Goal: Navigation & Orientation: Find specific page/section

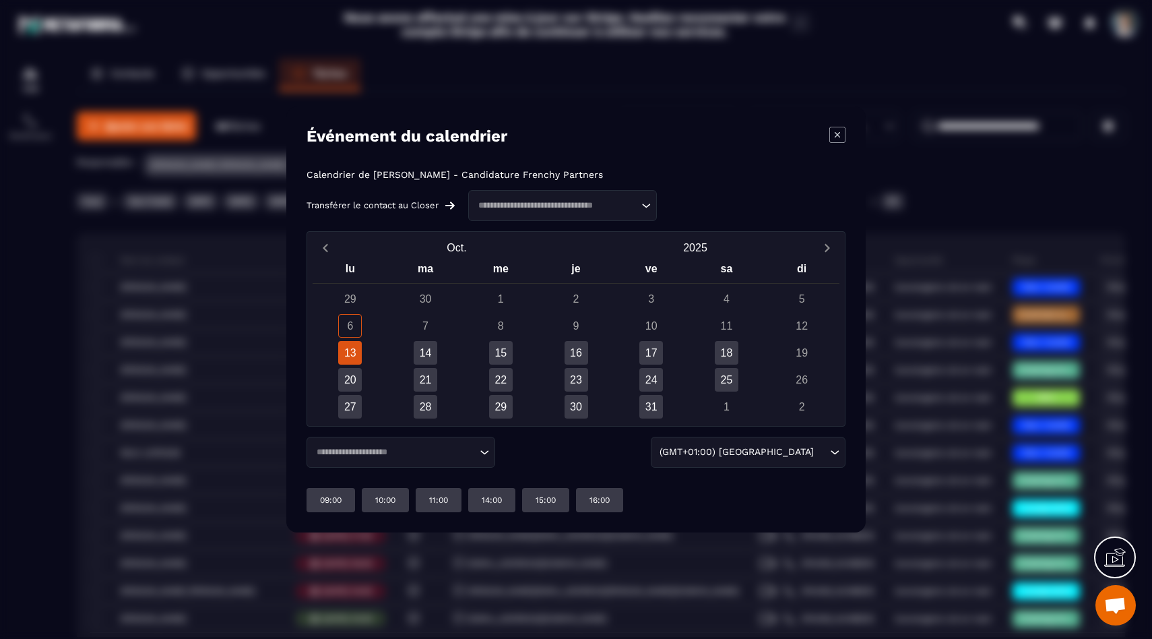
scroll to position [1386, 0]
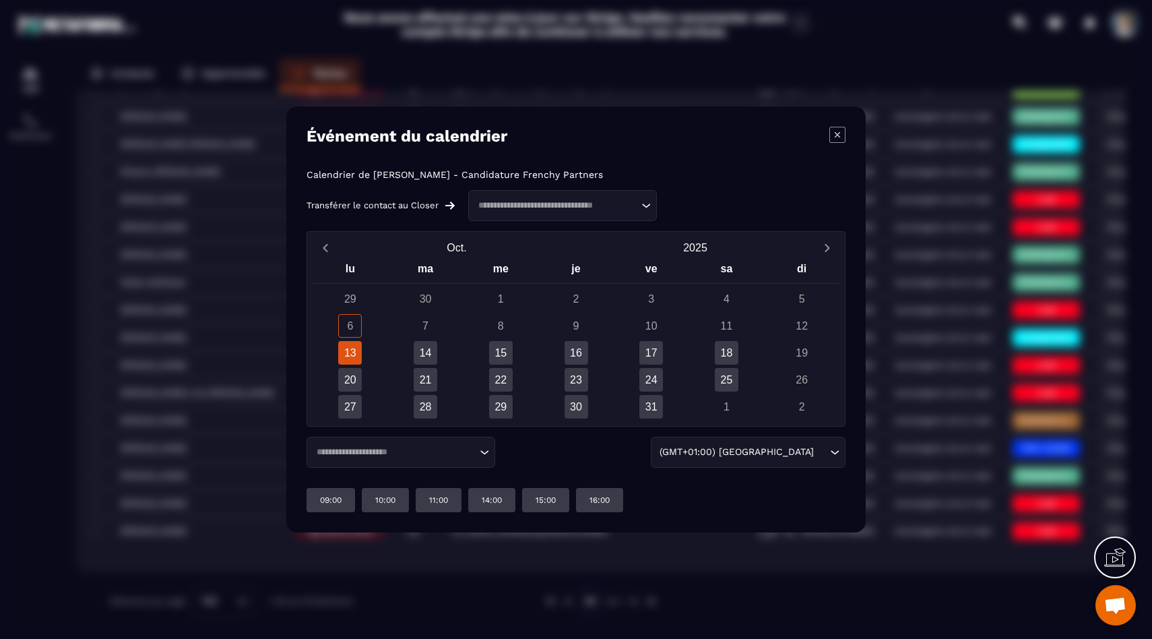
click at [355, 349] on div "13" at bounding box center [350, 353] width 24 height 24
click at [222, 409] on div "Modal window" at bounding box center [576, 319] width 1152 height 639
click at [111, 199] on div "Modal window" at bounding box center [576, 319] width 1152 height 639
click at [849, 141] on div "Événement du calendrier Calendrier de [PERSON_NAME] - Candidature Frenchy Partn…" at bounding box center [576, 319] width 580 height 426
click at [838, 140] on icon "Modal window" at bounding box center [838, 135] width 16 height 16
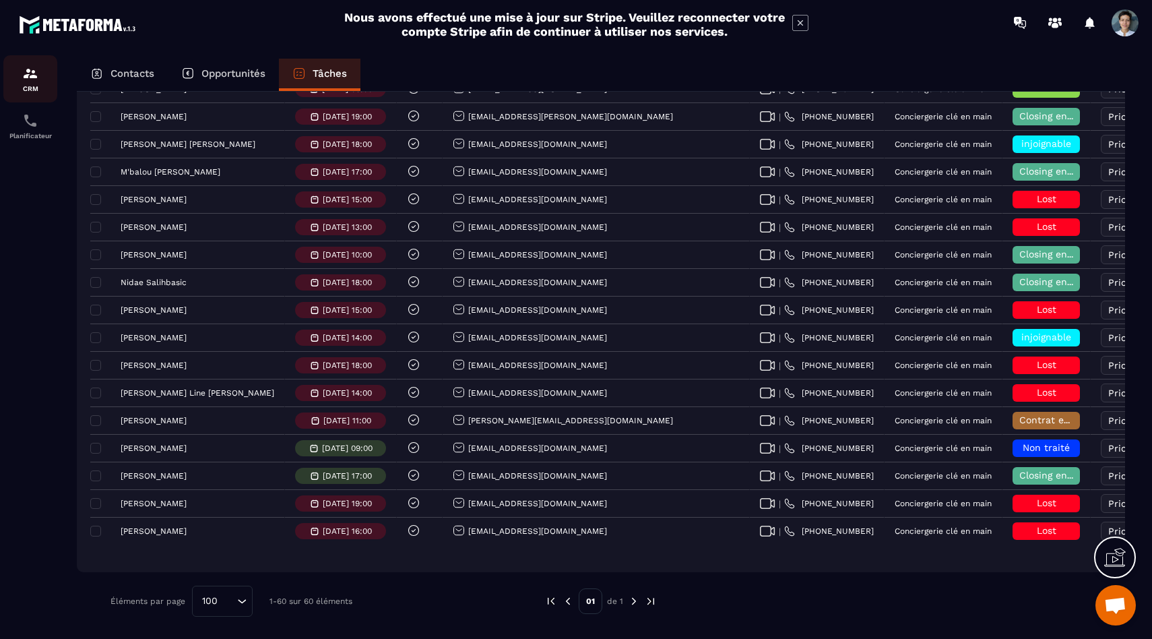
click at [24, 81] on img at bounding box center [30, 73] width 16 height 16
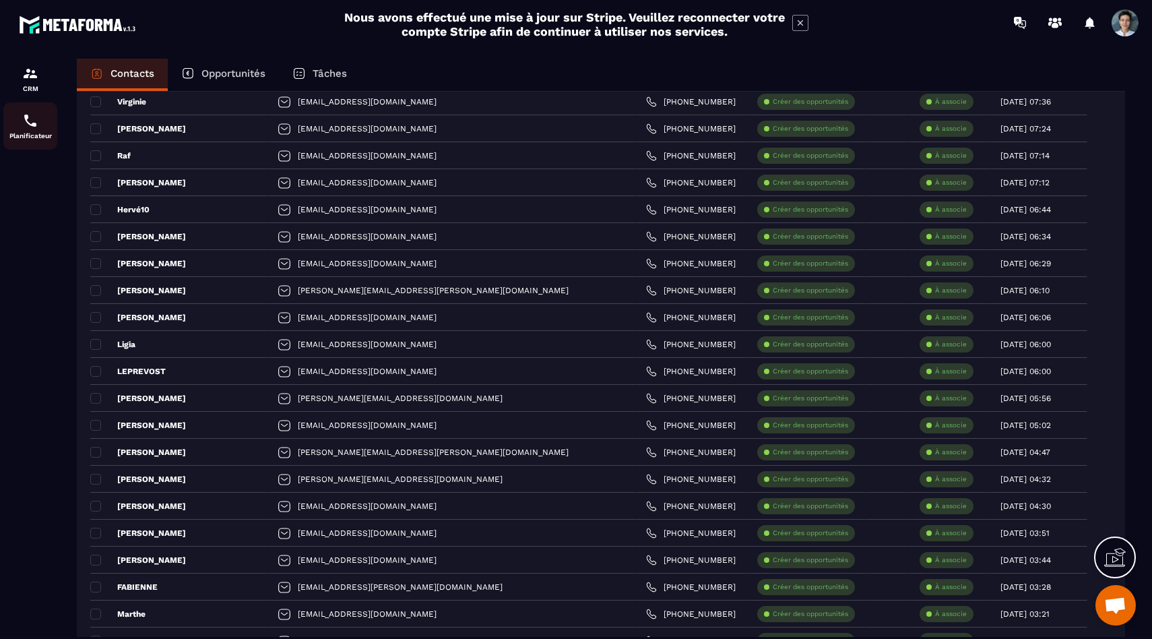
click at [27, 118] on img at bounding box center [30, 121] width 16 height 16
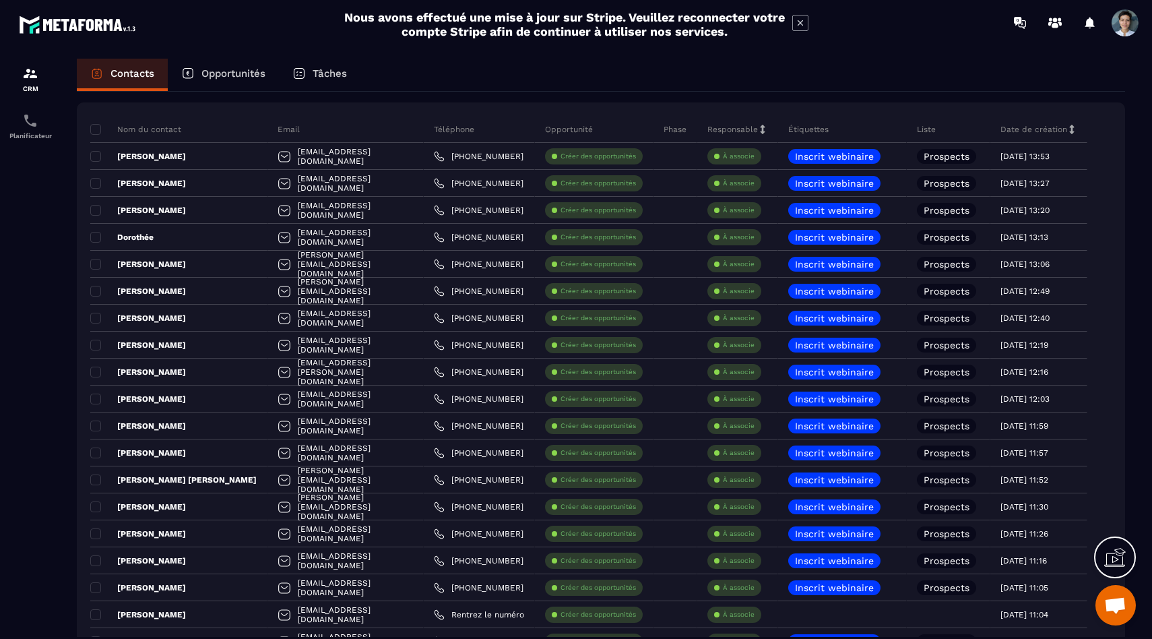
scroll to position [10, 0]
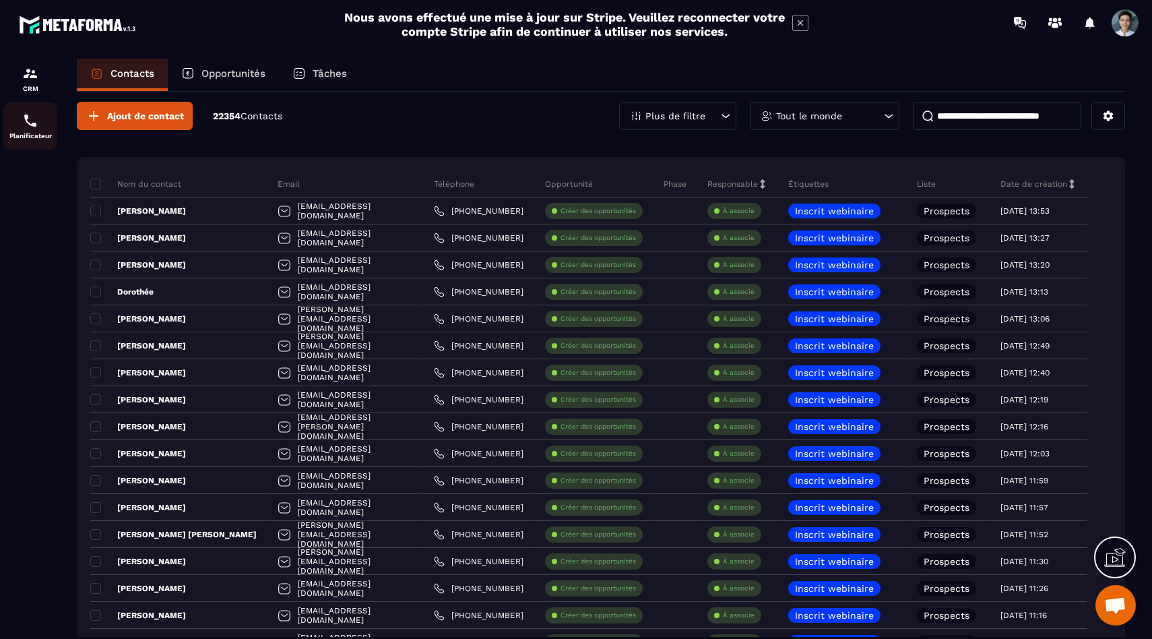
click at [16, 115] on div "Planificateur" at bounding box center [30, 126] width 54 height 27
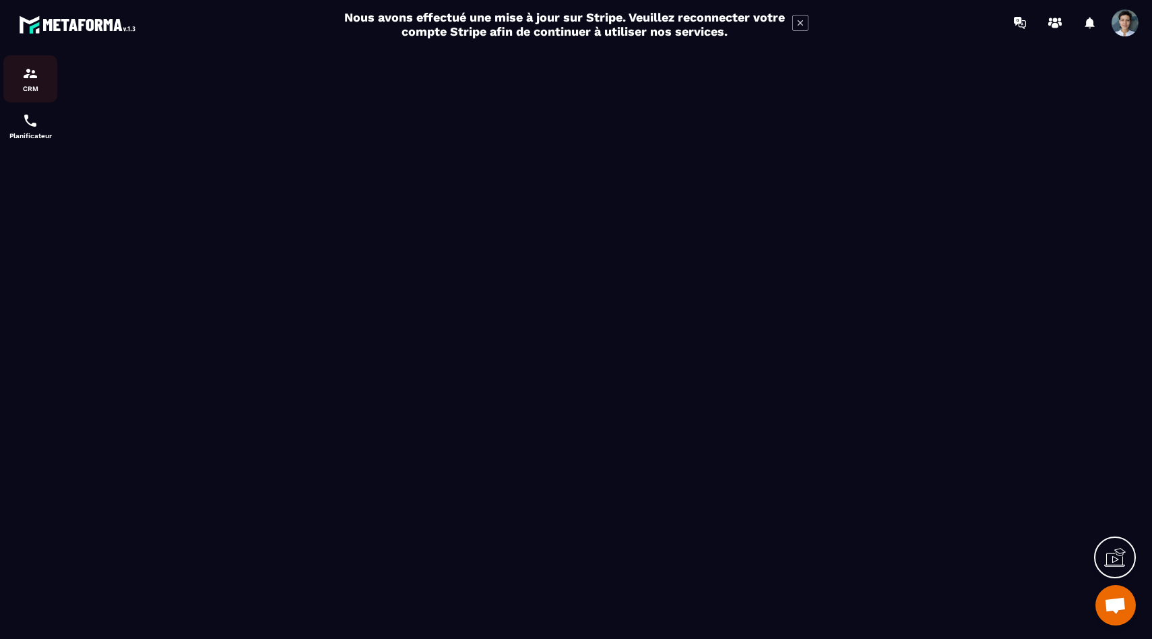
click at [26, 86] on p "CRM" at bounding box center [30, 88] width 54 height 7
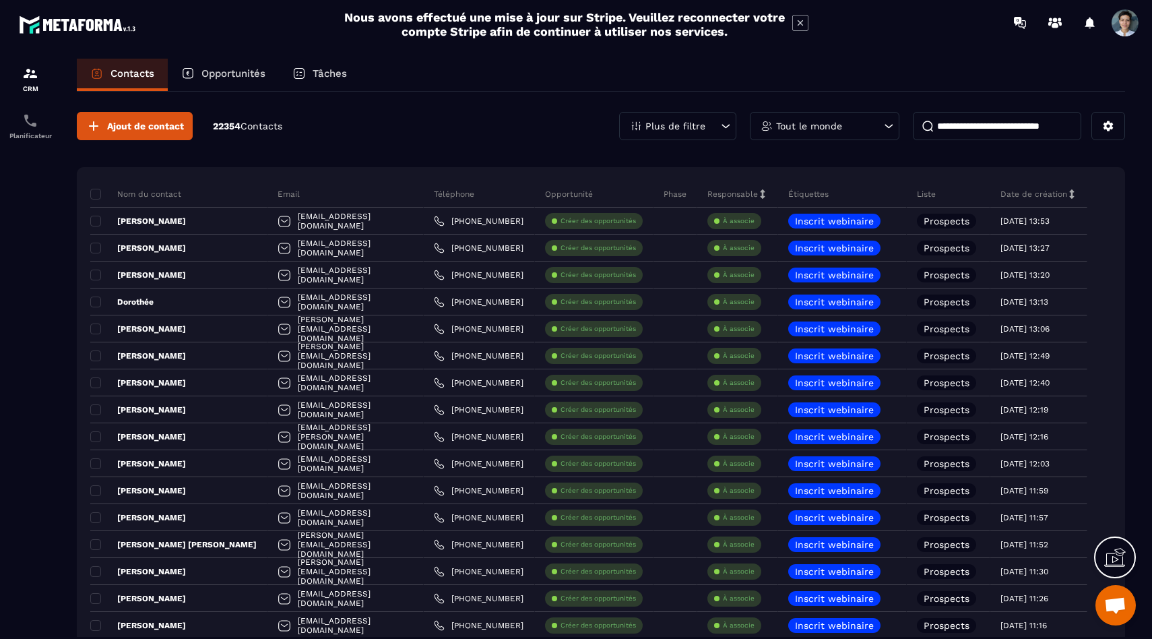
click at [888, 135] on div "Tout le monde" at bounding box center [825, 126] width 150 height 28
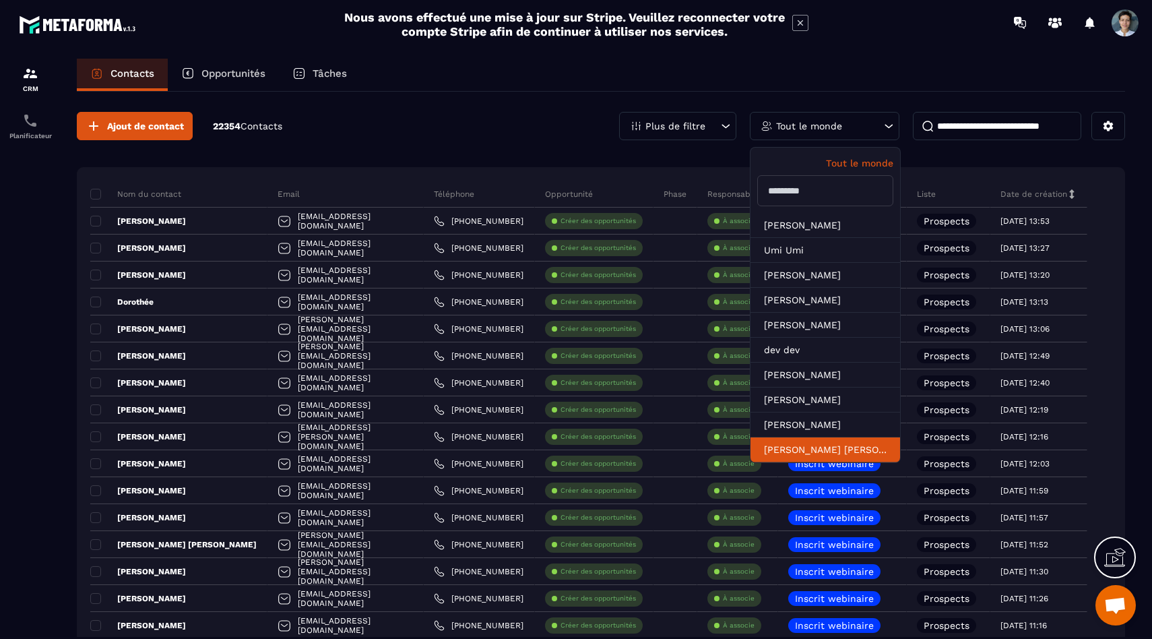
click at [785, 446] on li "[PERSON_NAME] [PERSON_NAME]" at bounding box center [826, 449] width 150 height 25
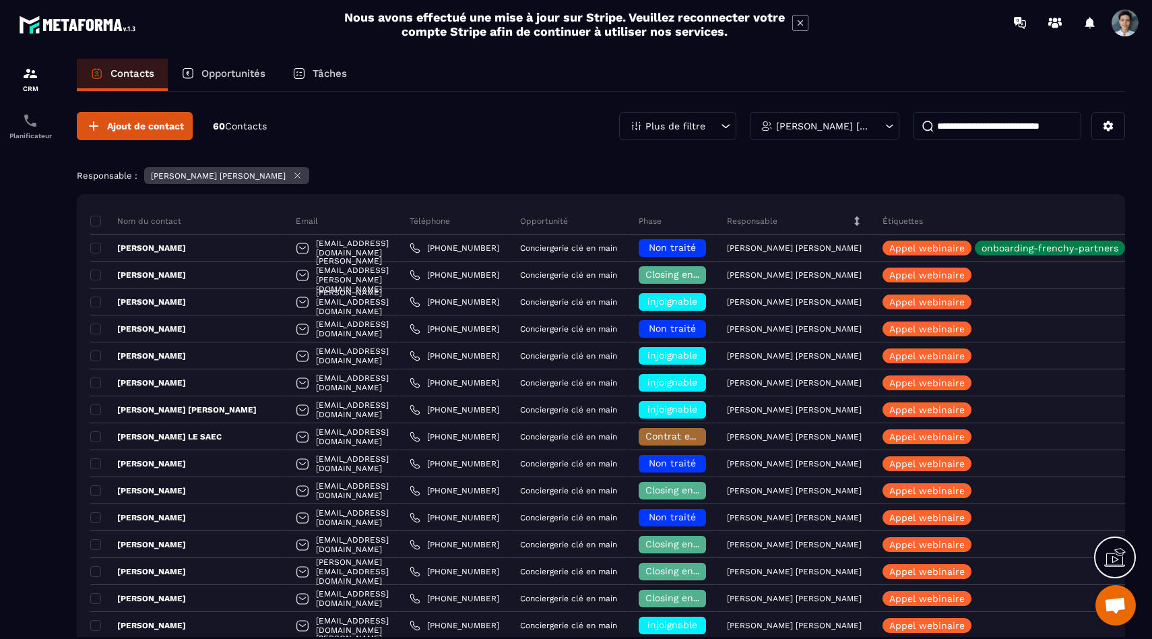
click at [332, 64] on div "Tâches" at bounding box center [320, 75] width 82 height 32
